Goal: Task Accomplishment & Management: Complete application form

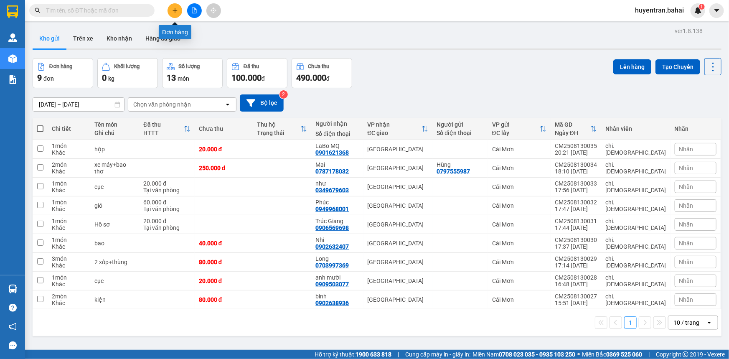
click at [173, 9] on icon "plus" at bounding box center [175, 11] width 6 height 6
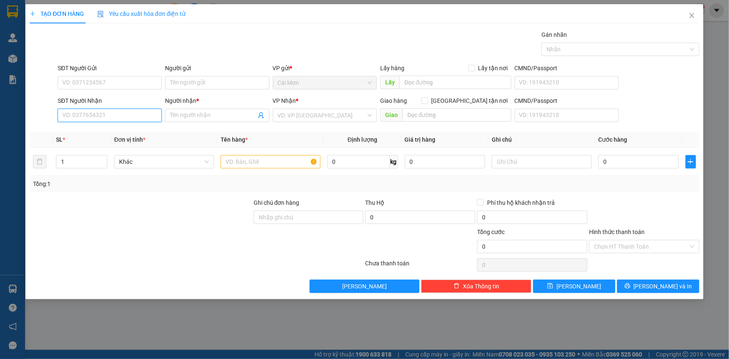
click at [127, 115] on input "SĐT Người Nhận" at bounding box center [110, 115] width 104 height 13
click at [117, 127] on div "0907576570 - [PERSON_NAME]" at bounding box center [110, 131] width 104 height 13
type input "0907576570"
type input "Chinh"
type input "0907576570"
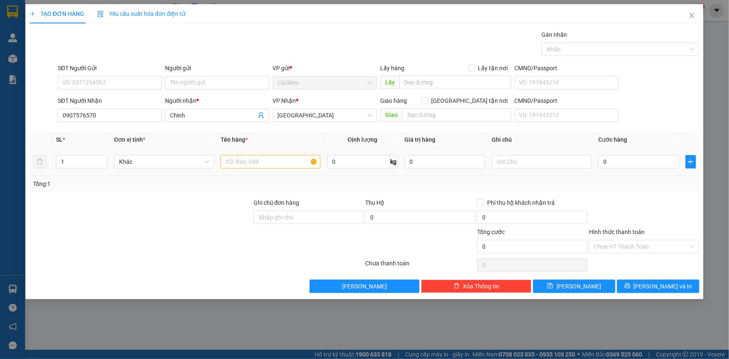
click at [286, 154] on div at bounding box center [271, 161] width 100 height 17
click at [284, 163] on input "text" at bounding box center [271, 161] width 100 height 13
type input "thùng"
click at [625, 165] on input "0" at bounding box center [639, 161] width 81 height 13
type input "5"
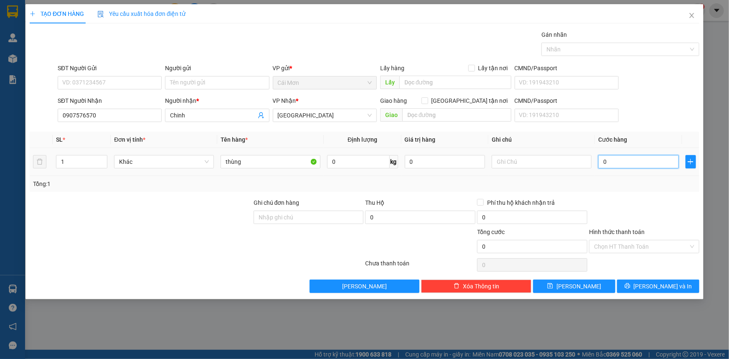
type input "5"
type input "50"
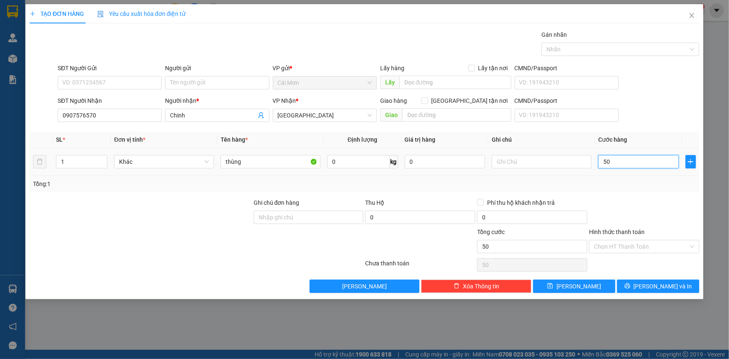
type input "500"
type input "5.000"
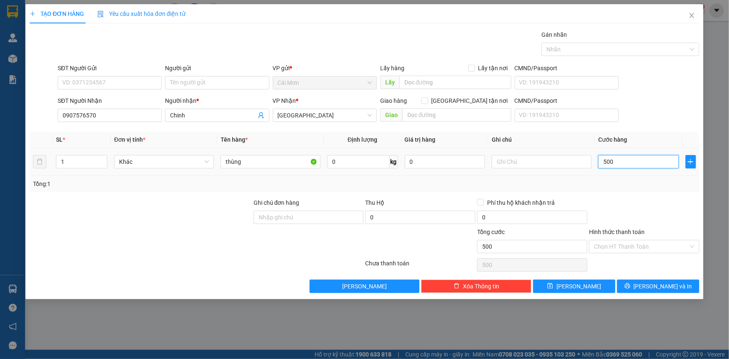
type input "5.000"
type input "50.000"
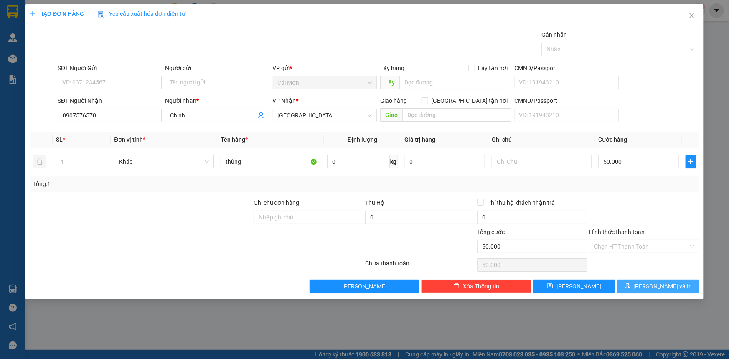
click at [631, 285] on icon "printer" at bounding box center [628, 286] width 6 height 6
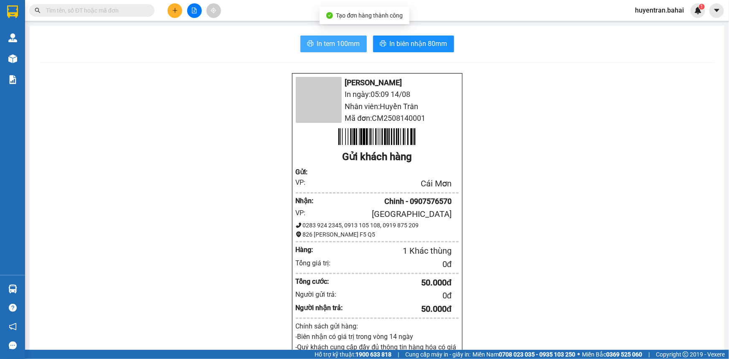
click at [344, 48] on span "In tem 100mm" at bounding box center [338, 43] width 43 height 10
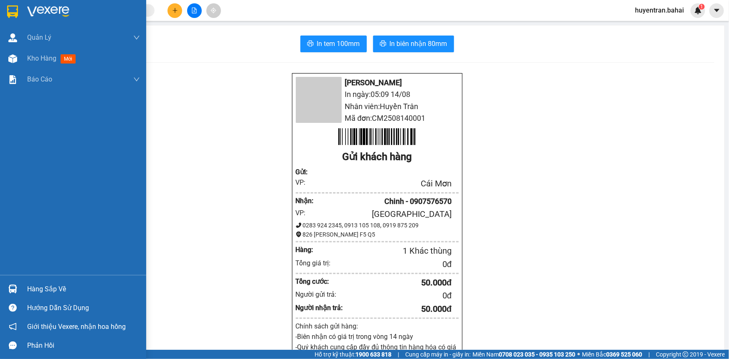
click at [11, 14] on img at bounding box center [12, 11] width 11 height 13
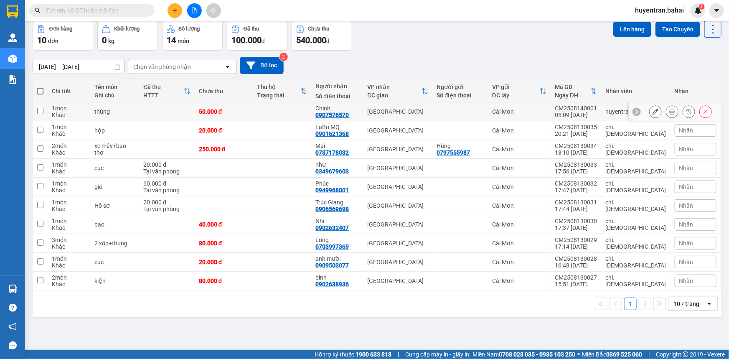
scroll to position [38, 0]
click at [39, 89] on span at bounding box center [40, 90] width 7 height 7
click at [40, 87] on input "checkbox" at bounding box center [40, 87] width 0 height 0
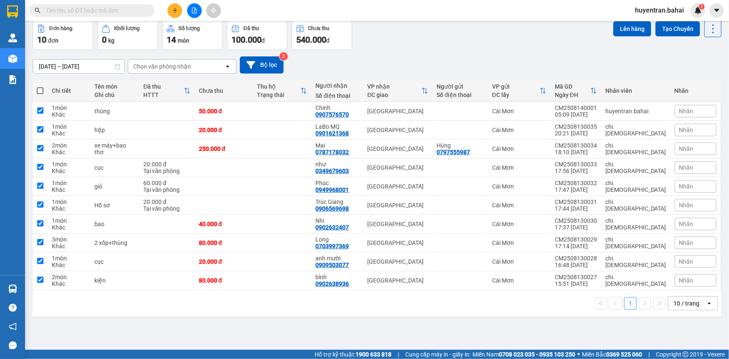
checkbox input "true"
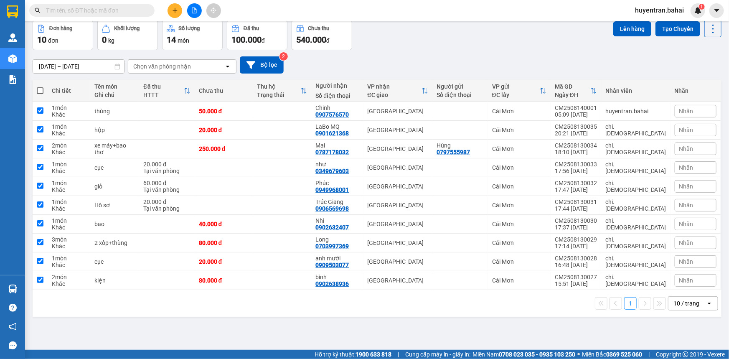
checkbox input "true"
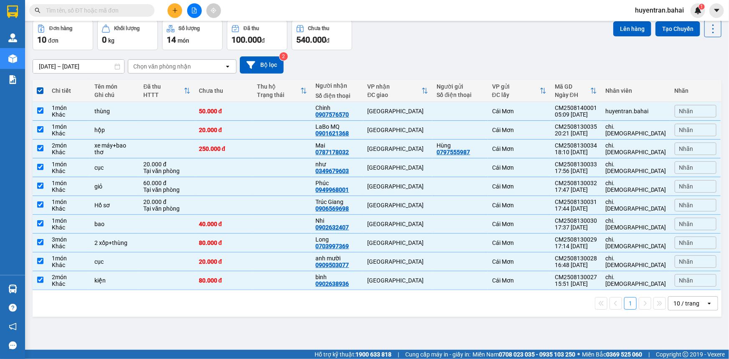
click at [625, 20] on div "Kết quả tìm kiếm ( 0 ) Bộ lọc No Data huyentran.bahai 1" at bounding box center [364, 10] width 729 height 21
click at [624, 28] on button "Lên hàng" at bounding box center [633, 28] width 38 height 15
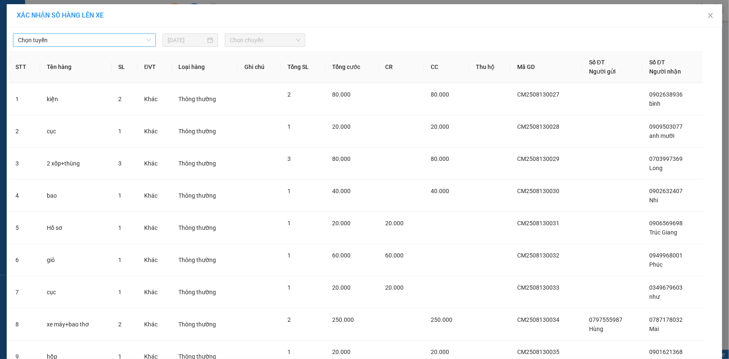
click at [122, 44] on span "Chọn tuyến" at bounding box center [84, 40] width 133 height 13
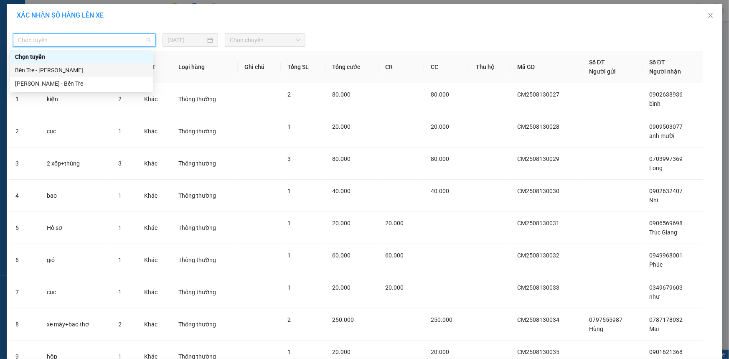
click at [111, 70] on div "Bến Tre - Hồ Chí Minh" at bounding box center [81, 70] width 133 height 9
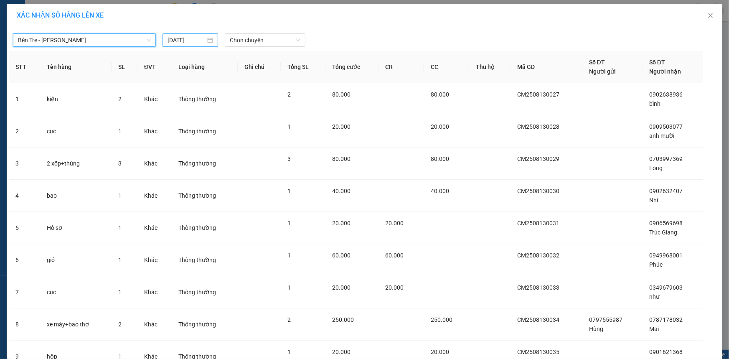
drag, startPoint x: 187, startPoint y: 34, endPoint x: 193, endPoint y: 34, distance: 6.3
click at [187, 34] on div "14/08/2025" at bounding box center [191, 39] width 56 height 13
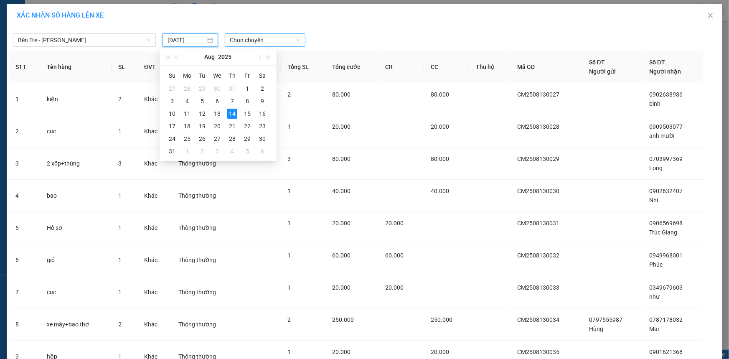
click at [243, 43] on span "Chọn chuyến" at bounding box center [265, 40] width 71 height 13
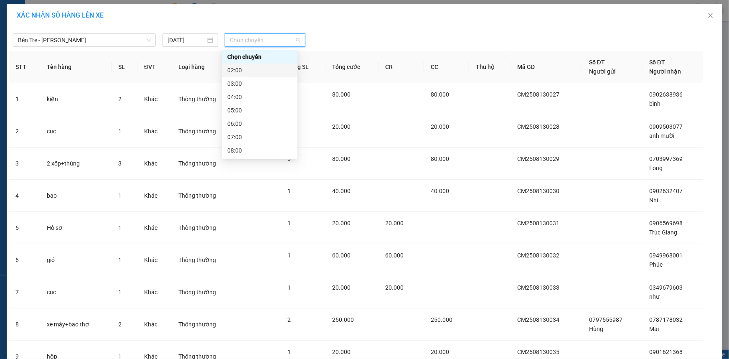
click at [238, 72] on div "02:00" at bounding box center [259, 70] width 65 height 9
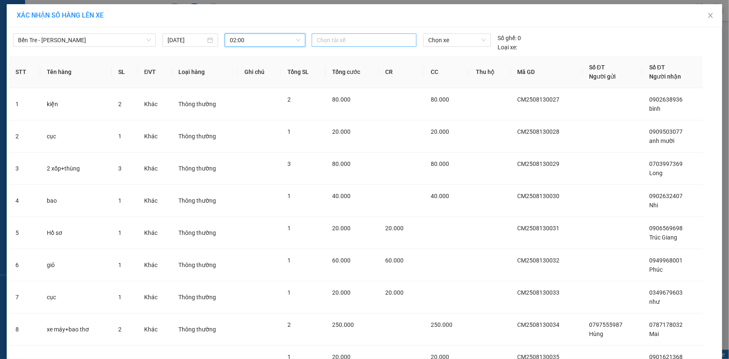
click at [326, 41] on div at bounding box center [364, 40] width 101 height 10
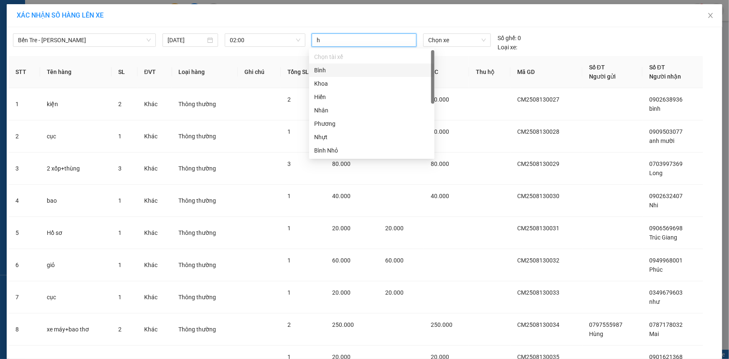
type input "h"
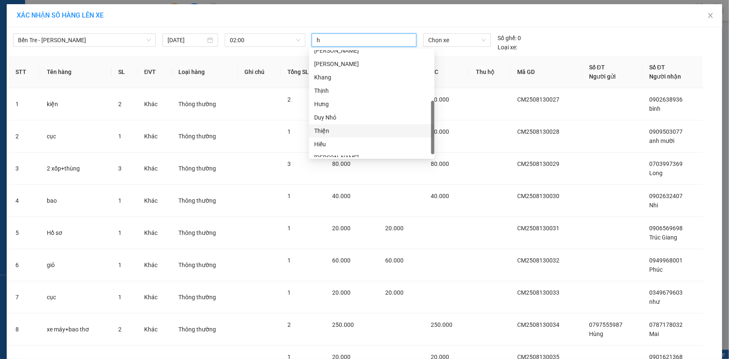
scroll to position [120, 0]
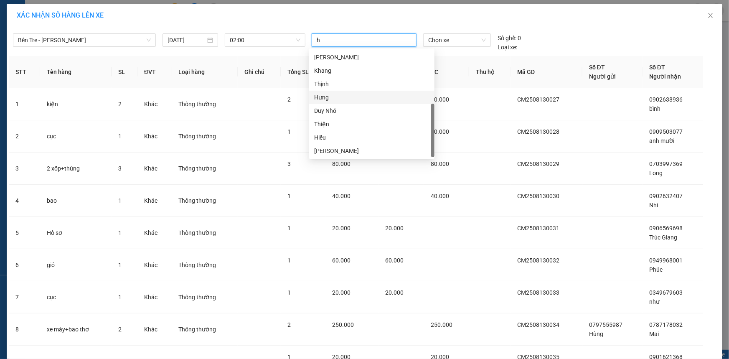
click at [330, 99] on div "Hưng" at bounding box center [371, 97] width 115 height 9
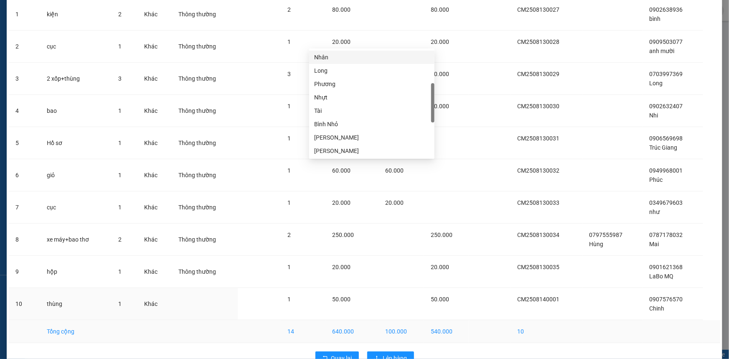
scroll to position [111, 0]
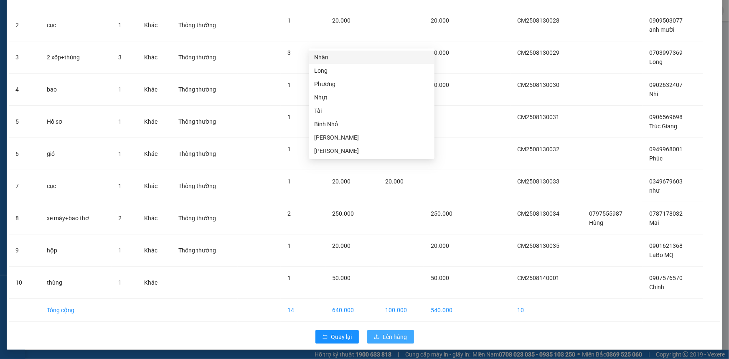
click at [405, 337] on button "Lên hàng" at bounding box center [390, 336] width 47 height 13
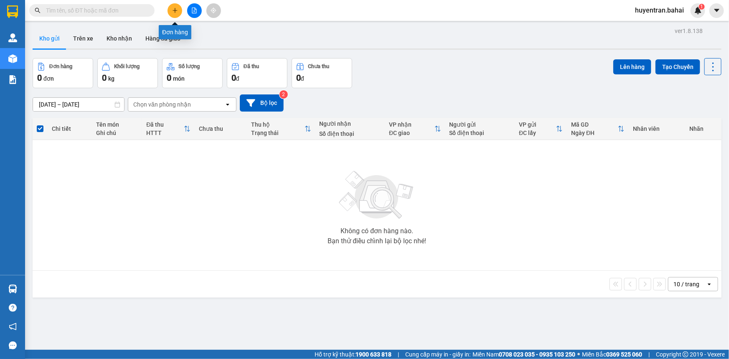
click at [173, 11] on icon "plus" at bounding box center [175, 11] width 6 height 6
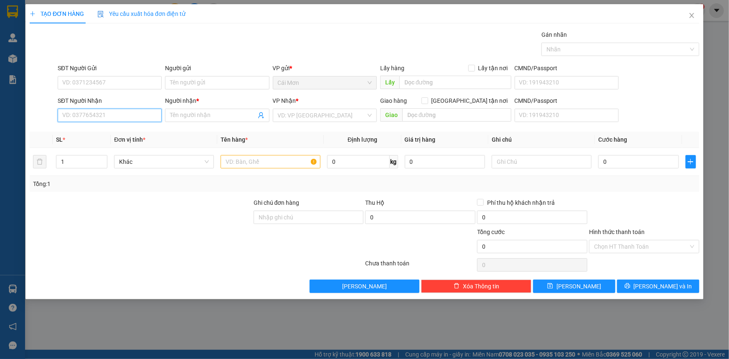
click at [115, 111] on input "SĐT Người Nhận" at bounding box center [110, 115] width 104 height 13
type input "0907116711"
click at [119, 133] on div "0907116711 - Loan" at bounding box center [110, 132] width 94 height 9
type input "Loan"
type input "0907116711"
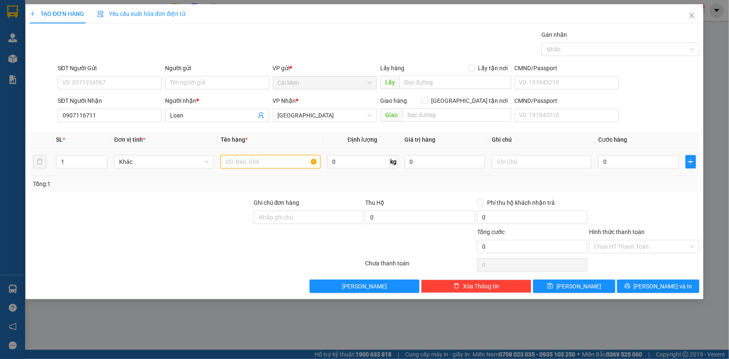
click at [263, 162] on input "text" at bounding box center [271, 161] width 100 height 13
type input "thùng"
click at [616, 165] on input "0" at bounding box center [639, 161] width 81 height 13
type input "3"
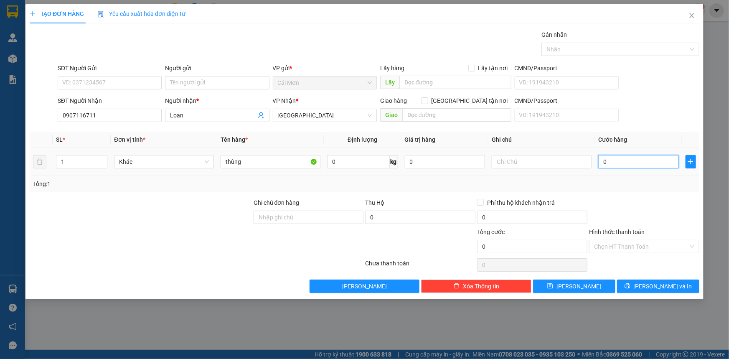
type input "3"
type input "30"
type input "300"
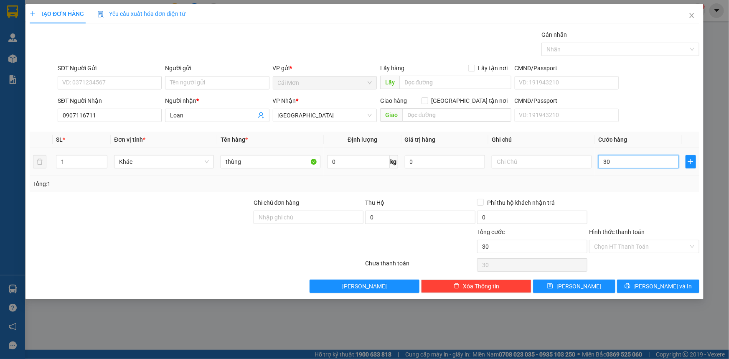
type input "300"
type input "3.000"
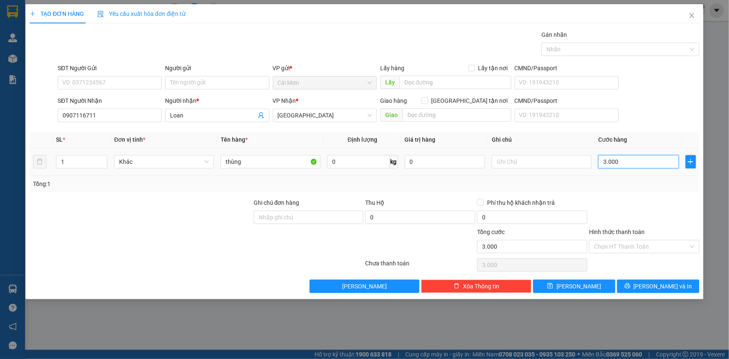
type input "30.000"
click at [655, 289] on span "Lưu và In" at bounding box center [663, 286] width 59 height 9
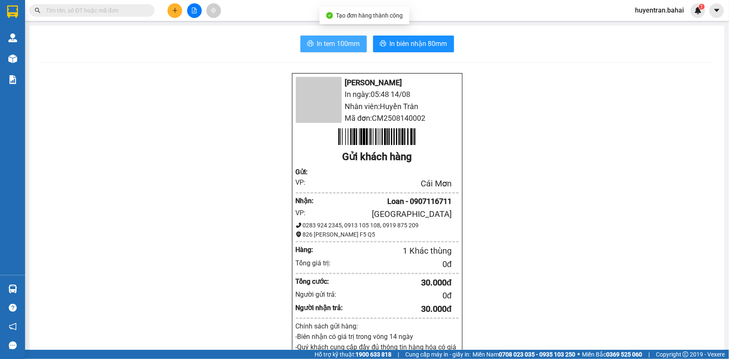
click at [350, 50] on button "In tem 100mm" at bounding box center [334, 44] width 66 height 17
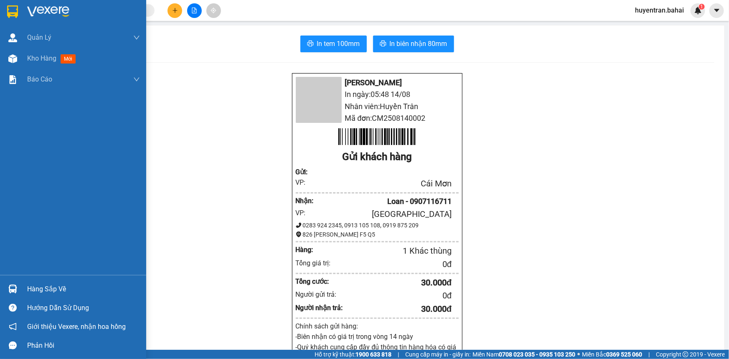
click at [20, 8] on div at bounding box center [73, 13] width 146 height 27
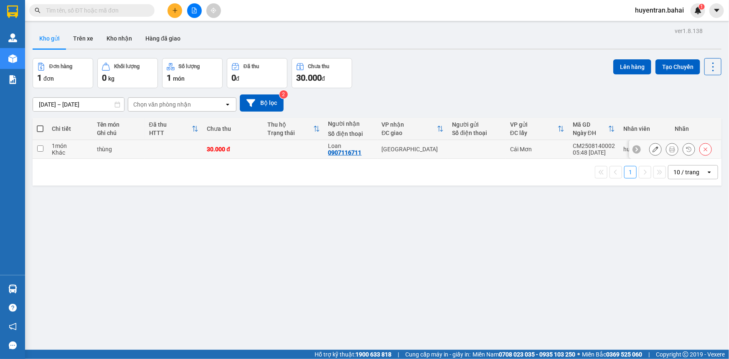
drag, startPoint x: 281, startPoint y: 156, endPoint x: 285, endPoint y: 154, distance: 4.3
click at [282, 155] on td at bounding box center [293, 149] width 61 height 19
checkbox input "true"
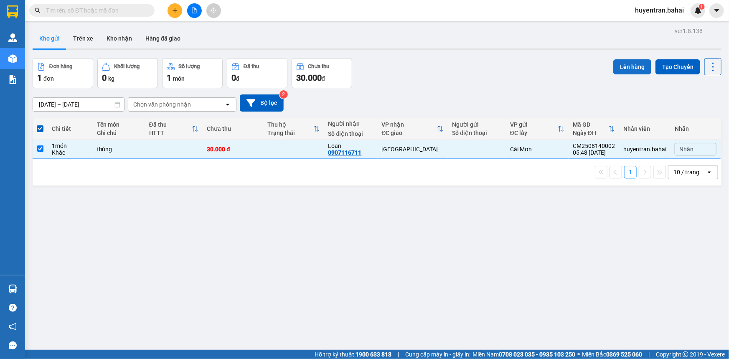
click at [620, 66] on button "Lên hàng" at bounding box center [633, 66] width 38 height 15
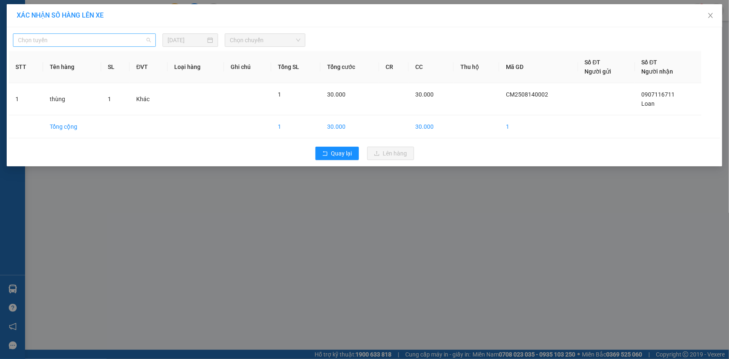
click at [135, 44] on span "Chọn tuyến" at bounding box center [84, 40] width 133 height 13
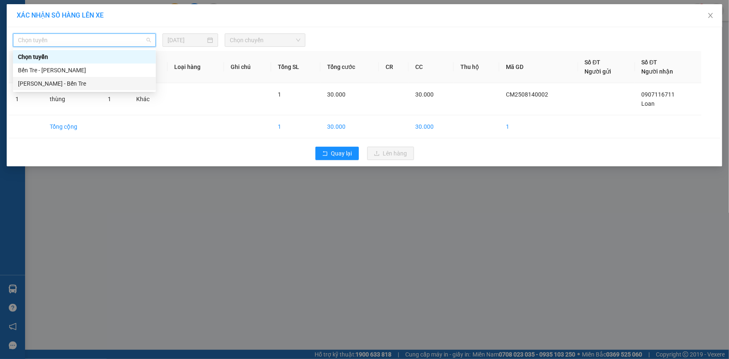
click at [117, 77] on div "Hồ Chí Minh - Bến Tre" at bounding box center [84, 83] width 143 height 13
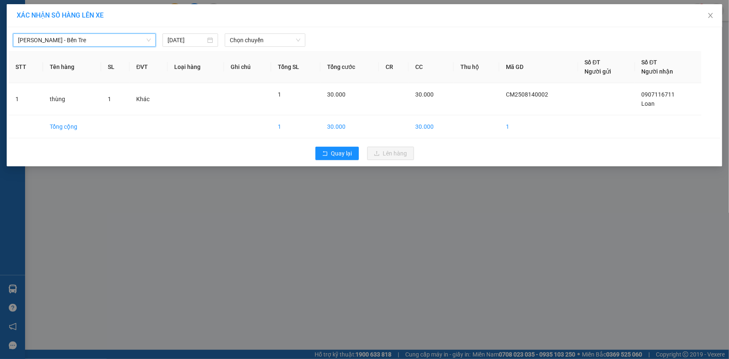
click at [106, 37] on span "Hồ Chí Minh - Bến Tre" at bounding box center [84, 40] width 133 height 13
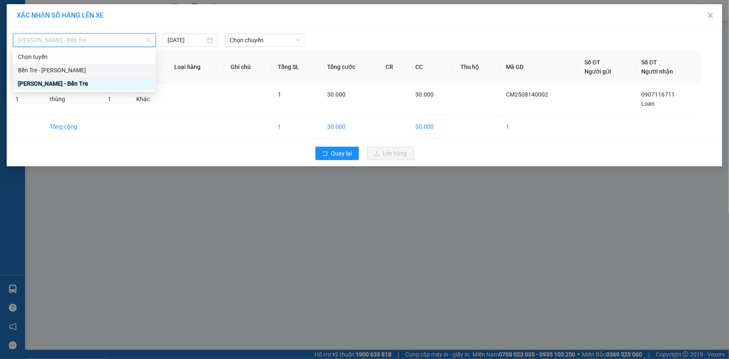
click at [102, 67] on div "Bến Tre - Hồ Chí Minh" at bounding box center [84, 70] width 133 height 9
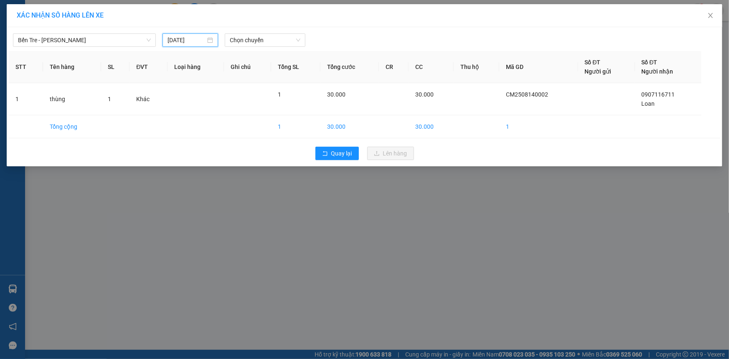
click at [196, 43] on input "13/08/2025" at bounding box center [187, 40] width 38 height 9
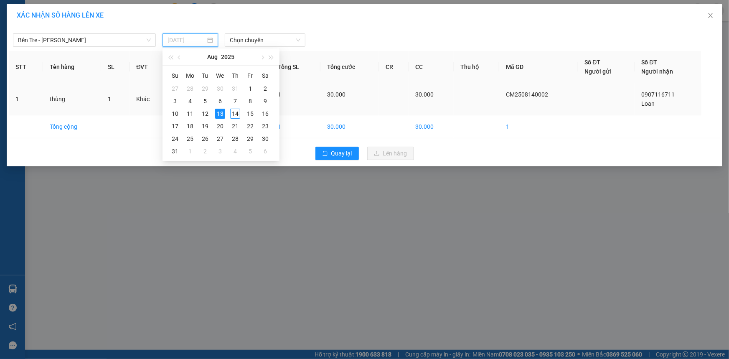
drag, startPoint x: 230, startPoint y: 115, endPoint x: 235, endPoint y: 110, distance: 6.8
click at [231, 115] on div "14" at bounding box center [235, 114] width 10 height 10
type input "14/08/2025"
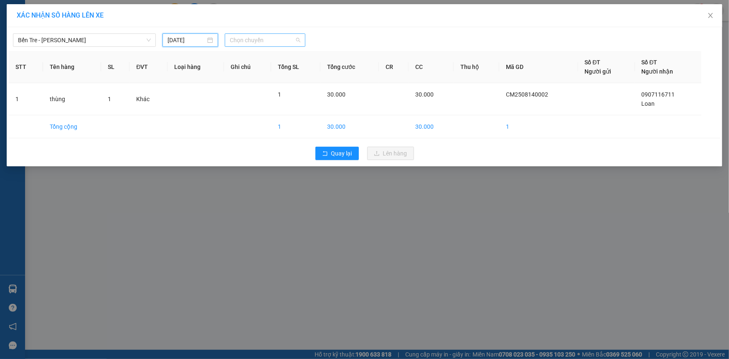
click at [259, 38] on span "Chọn chuyến" at bounding box center [265, 40] width 71 height 13
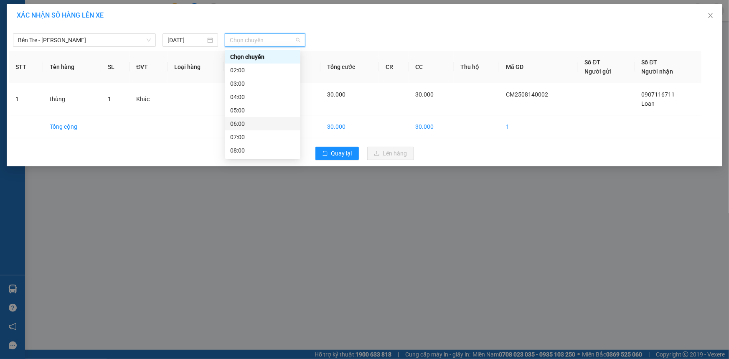
click at [246, 129] on div "06:00" at bounding box center [262, 123] width 75 height 13
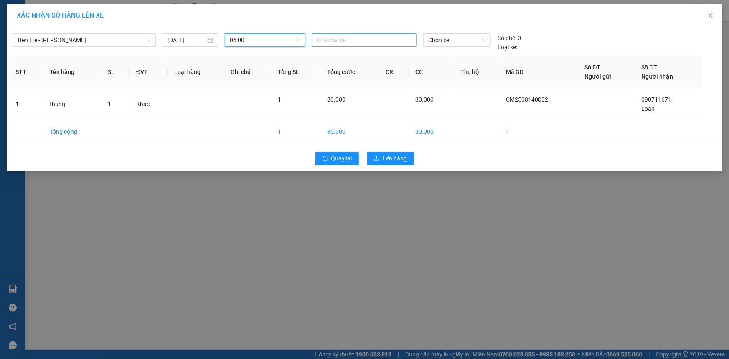
click at [329, 43] on div at bounding box center [364, 40] width 101 height 10
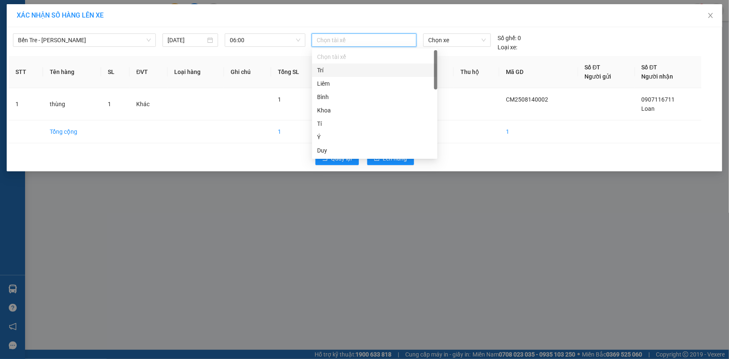
type input "t"
click at [387, 123] on div "Thanh" at bounding box center [374, 123] width 115 height 9
click at [469, 43] on span "Chọn xe" at bounding box center [457, 40] width 58 height 13
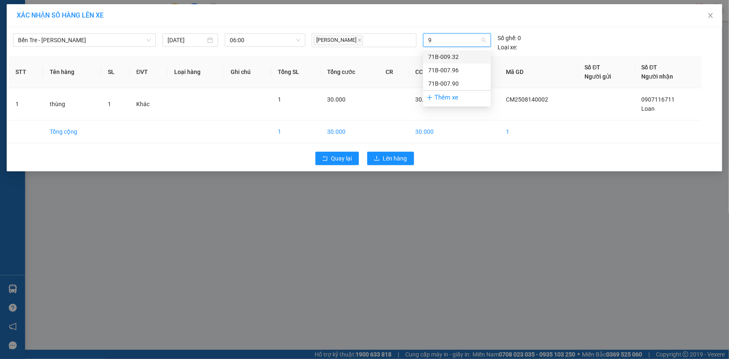
type input "90"
click at [456, 55] on div "71B-007.90" at bounding box center [457, 56] width 58 height 9
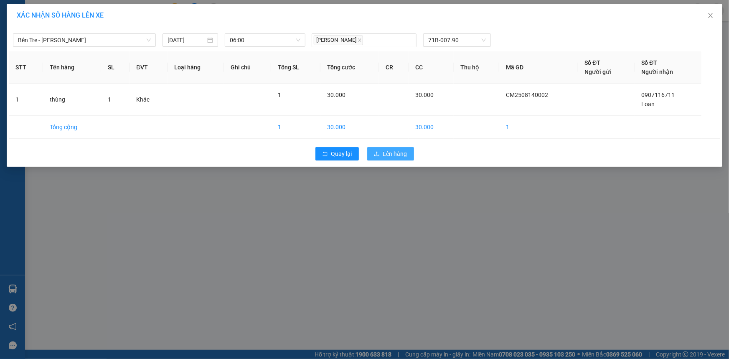
click at [387, 151] on span "Lên hàng" at bounding box center [395, 153] width 24 height 9
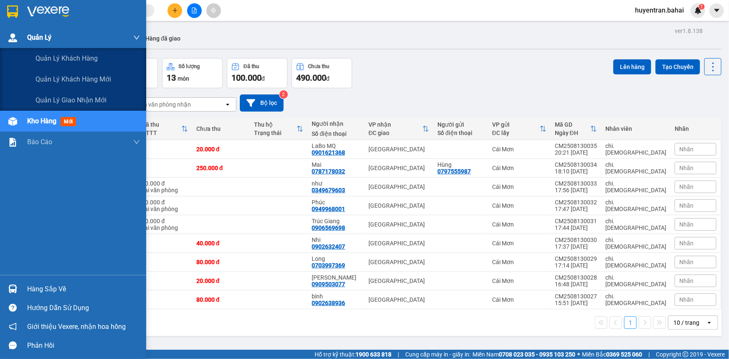
click at [36, 40] on span "Quản Lý" at bounding box center [39, 37] width 24 height 10
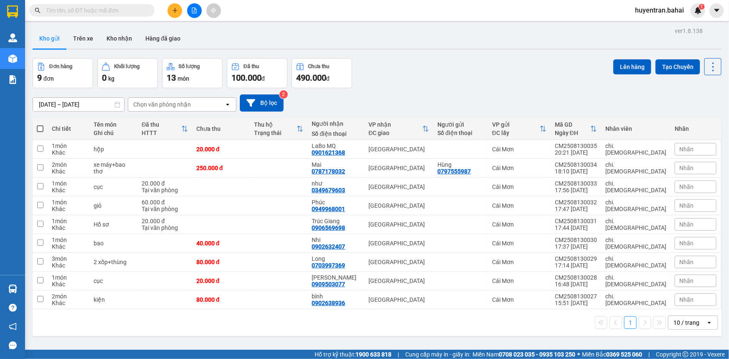
click at [56, 38] on button "Kho gửi" at bounding box center [50, 38] width 34 height 20
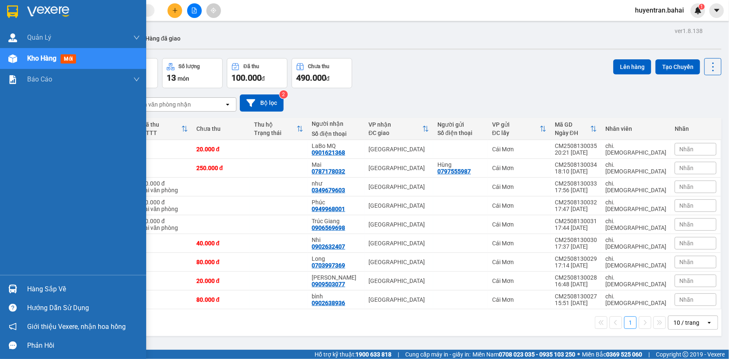
click at [14, 12] on img at bounding box center [12, 11] width 11 height 13
